Goal: Task Accomplishment & Management: Manage account settings

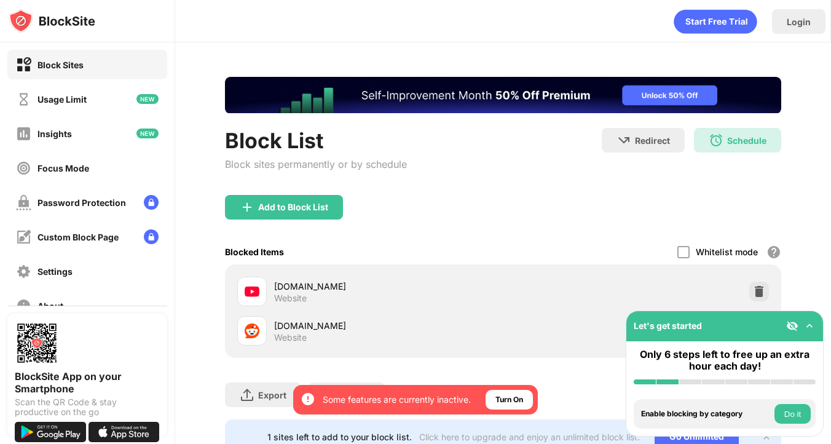
click at [572, 185] on div "Block List Block sites permanently or by schedule Redirect Choose a site to be …" at bounding box center [503, 161] width 556 height 67
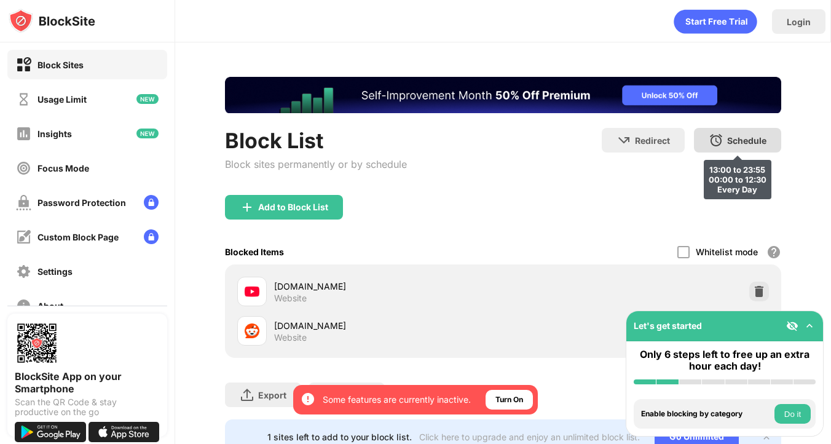
click at [718, 142] on div "Schedule 13:00 to 23:55 00:00 to 12:30 Every Day" at bounding box center [737, 140] width 87 height 25
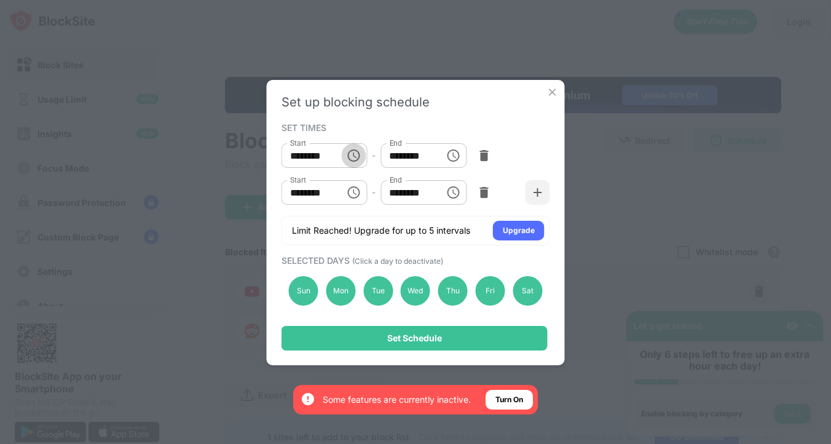
click at [355, 157] on icon "Choose time, selected time is 1:00 PM" at bounding box center [355, 155] width 4 height 6
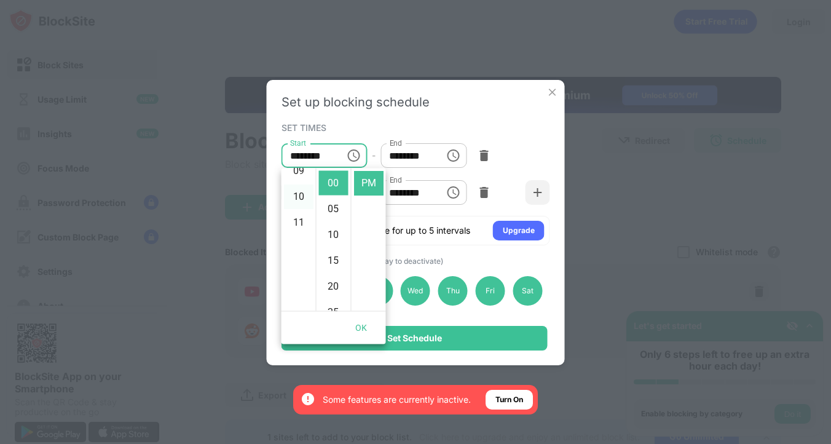
scroll to position [242, 0]
click at [297, 196] on li "10" at bounding box center [299, 199] width 30 height 25
click at [369, 184] on li "AM" at bounding box center [369, 183] width 30 height 25
type input "********"
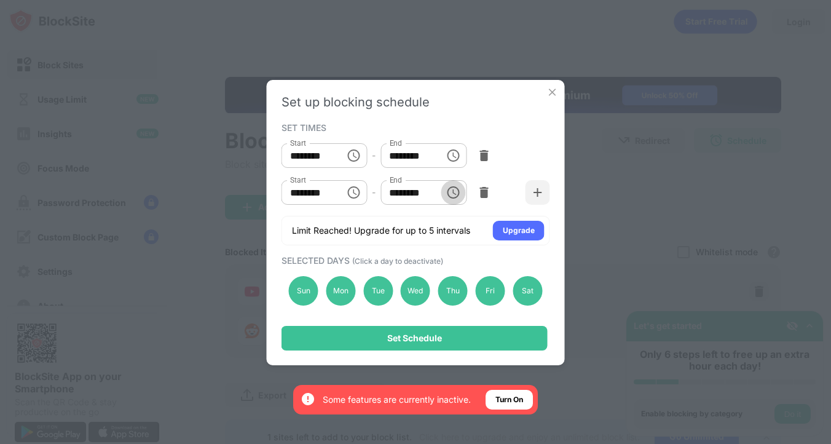
click at [454, 188] on icon "Choose time, selected time is 12:30 PM" at bounding box center [453, 192] width 15 height 15
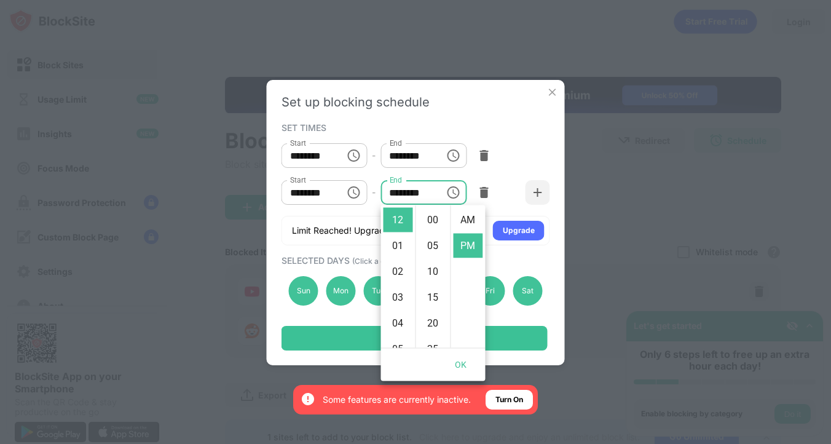
scroll to position [26, 0]
click at [399, 293] on li "09" at bounding box center [399, 299] width 30 height 25
click at [465, 221] on li "AM" at bounding box center [469, 220] width 30 height 25
type input "********"
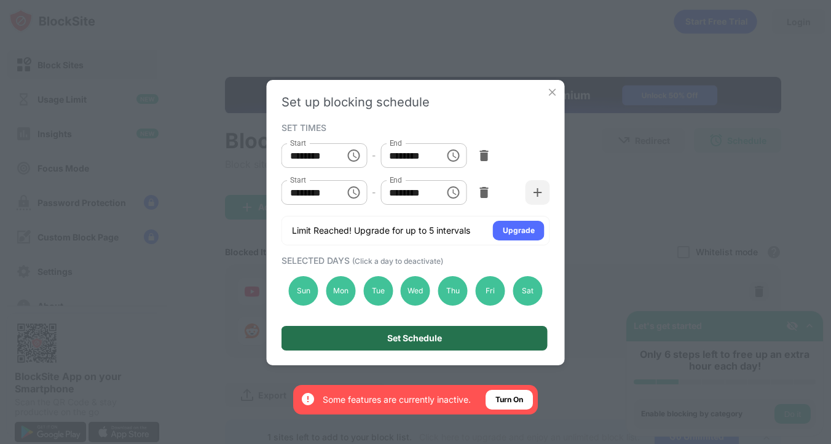
click at [508, 332] on div "Set Schedule" at bounding box center [415, 338] width 266 height 25
